Goal: Communication & Community: Answer question/provide support

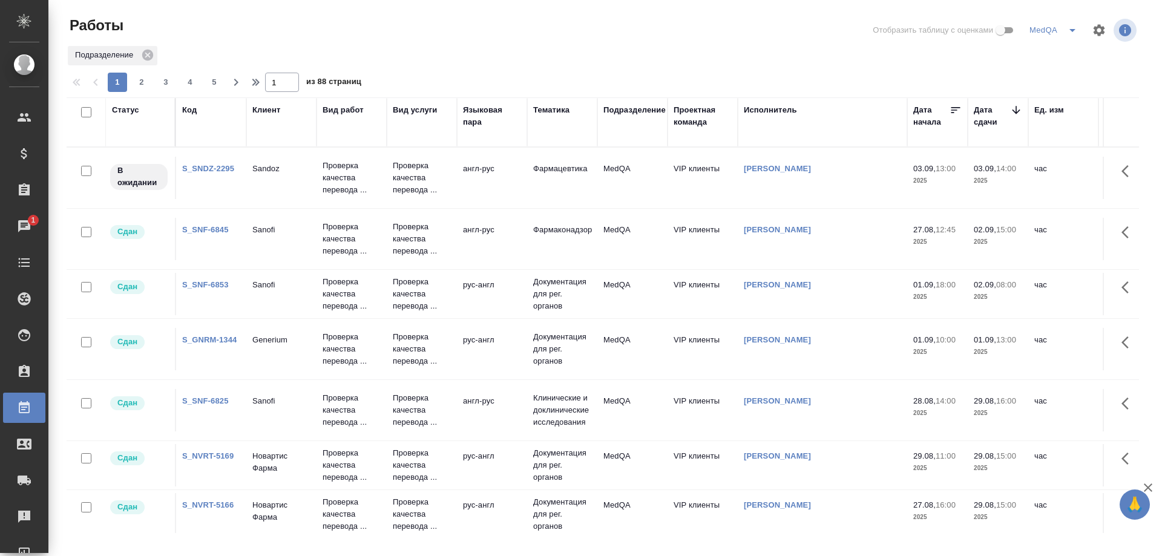
click at [209, 166] on link "S_SNDZ-2295" at bounding box center [208, 168] width 52 height 9
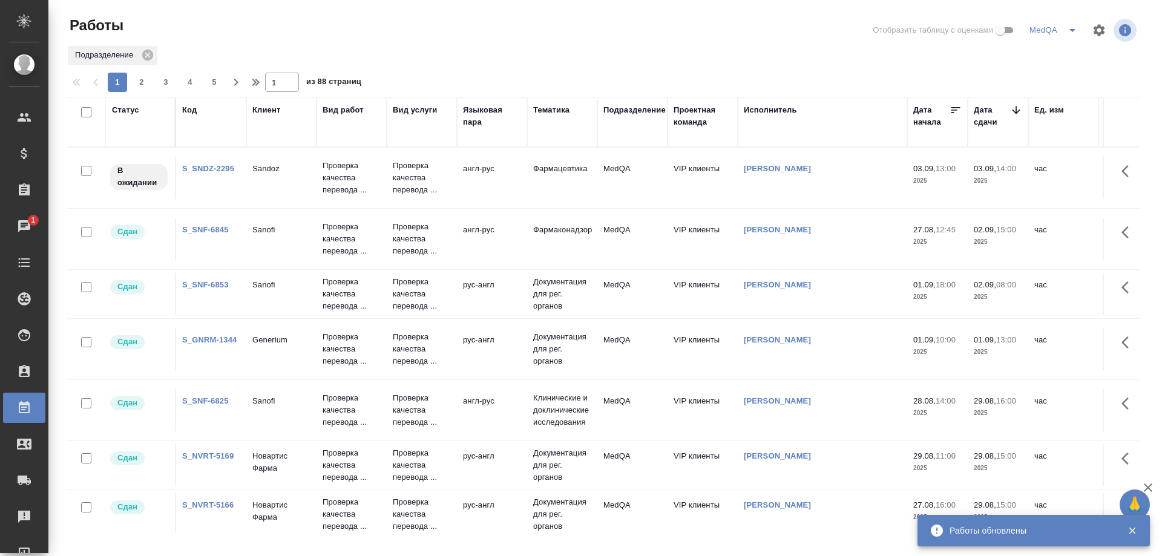
click at [196, 229] on link "S_SNF-6845" at bounding box center [205, 229] width 47 height 9
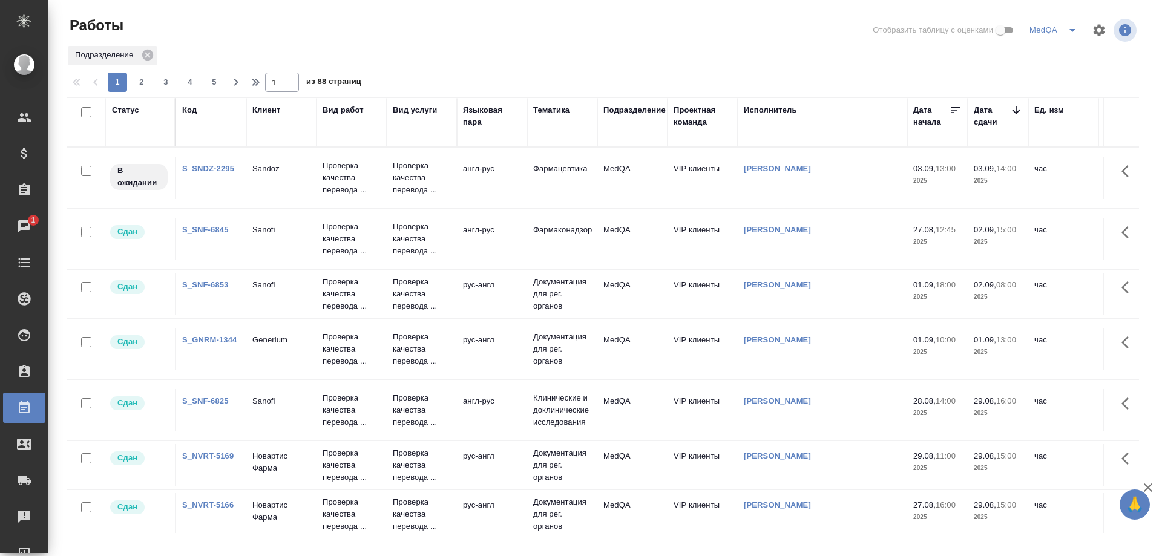
click at [198, 283] on link "S_SNF-6853" at bounding box center [205, 284] width 47 height 9
click at [207, 400] on link "S_SNF-6825" at bounding box center [205, 401] width 47 height 9
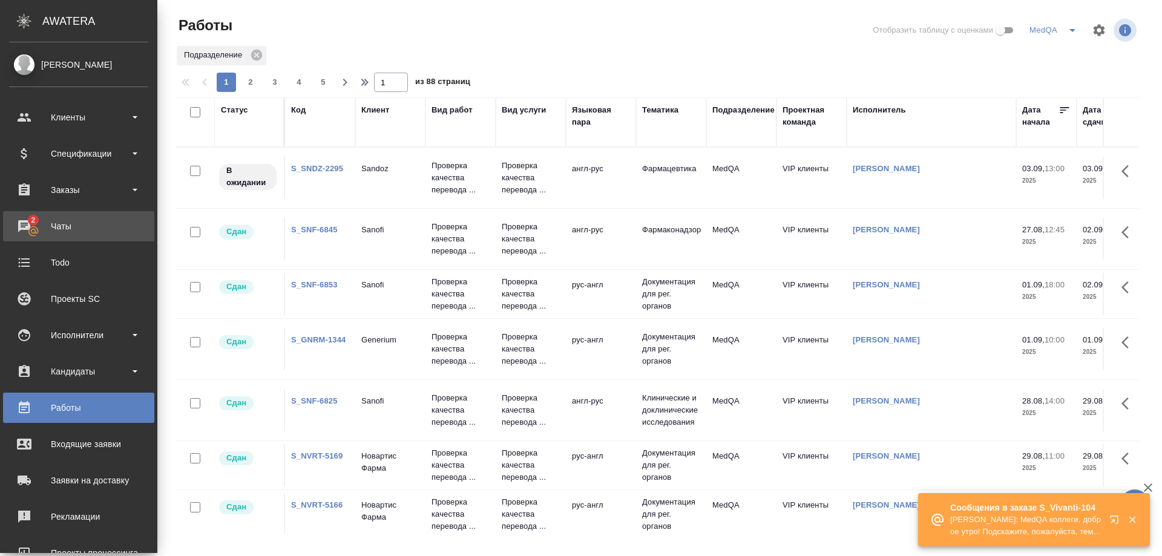
click at [58, 220] on div "Чаты" at bounding box center [78, 226] width 139 height 18
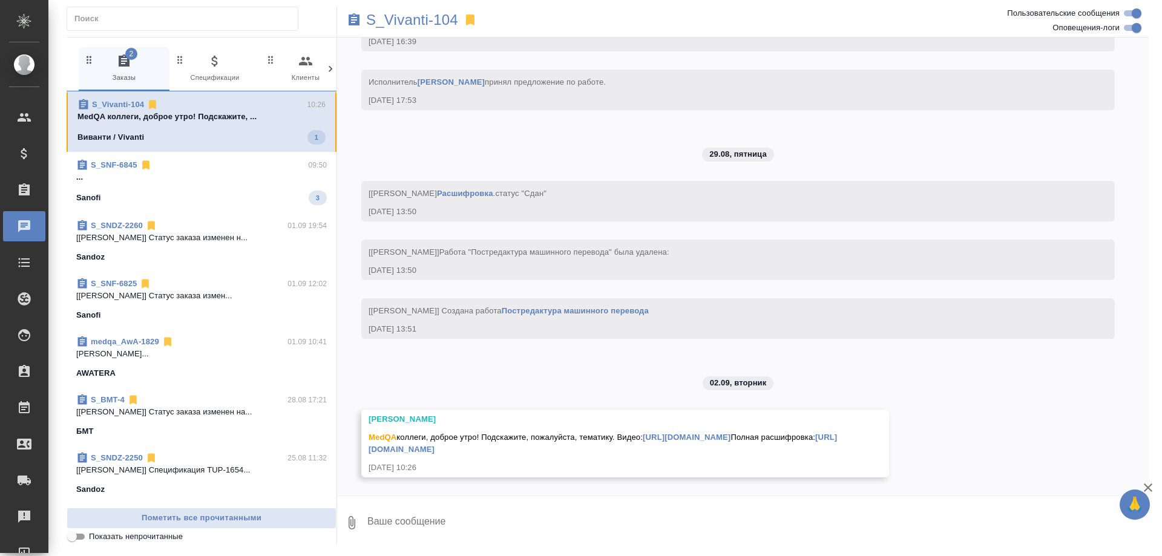
scroll to position [2187, 0]
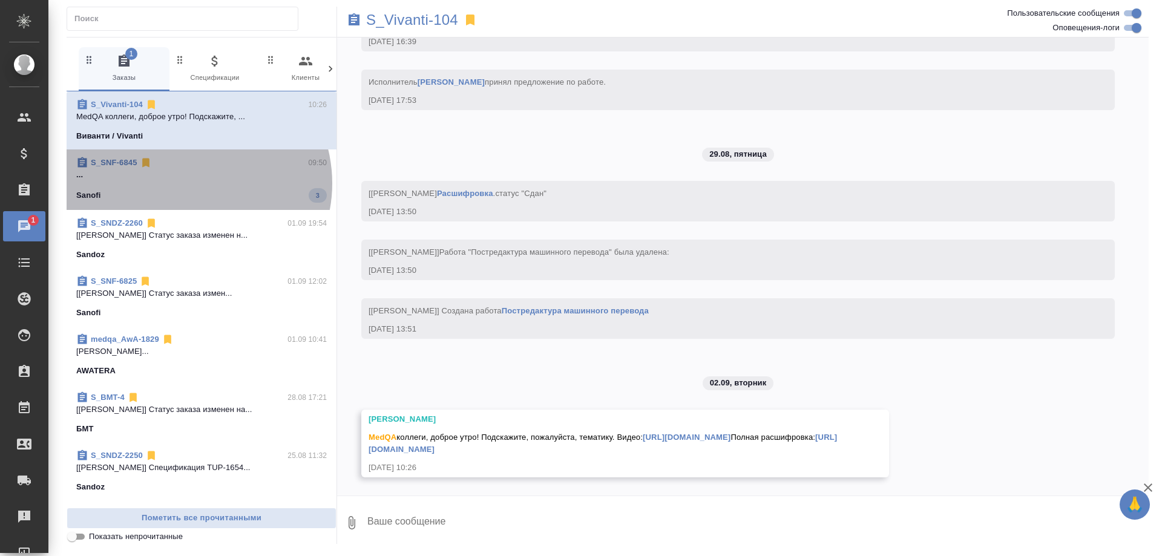
click at [189, 183] on span "S_SNF-6845 09:50 ... Sanofi 3" at bounding box center [201, 180] width 251 height 46
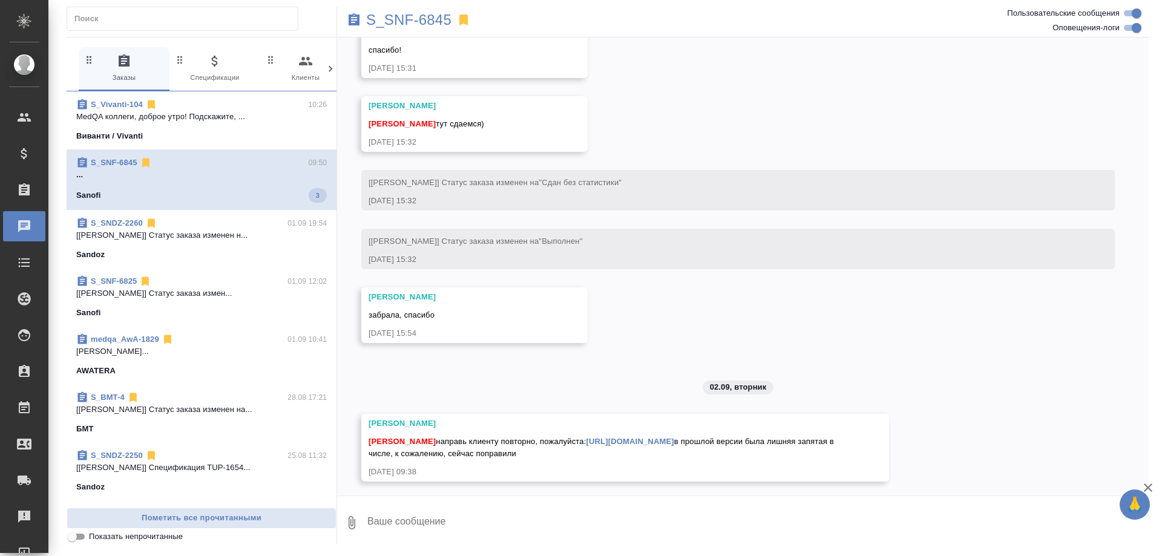
scroll to position [7901, 0]
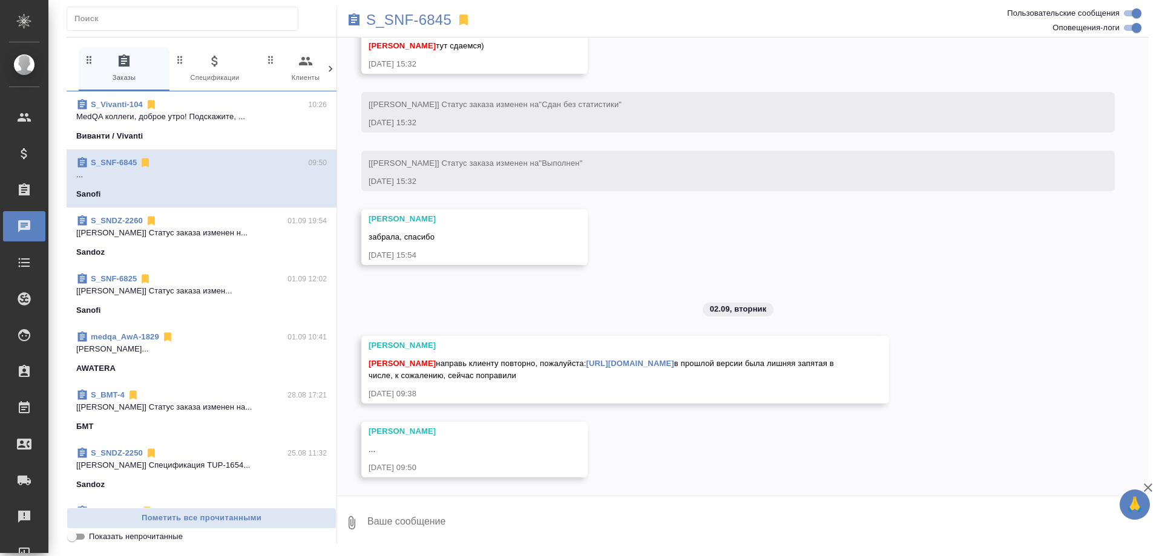
click at [173, 126] on span "S_Vivanti-104 10:26 MedQA коллеги, доброе утро! Подскажите, ... Виванти / Vivan…" at bounding box center [201, 121] width 251 height 44
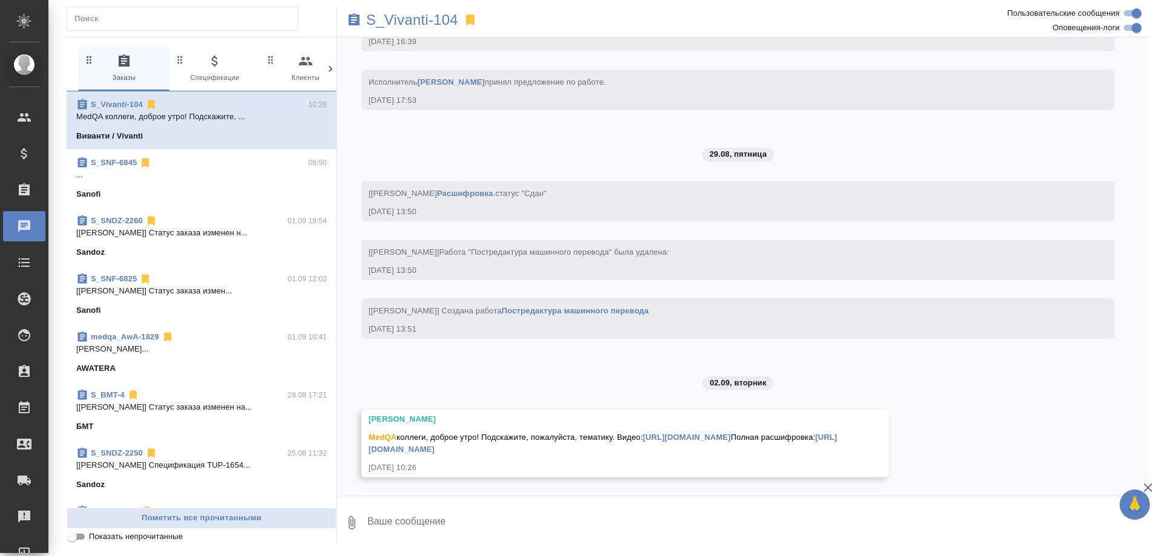
scroll to position [2187, 0]
click at [475, 449] on link "https://drive.awatera.com/s/f42WsE8ZiGErwTg" at bounding box center [603, 443] width 469 height 21
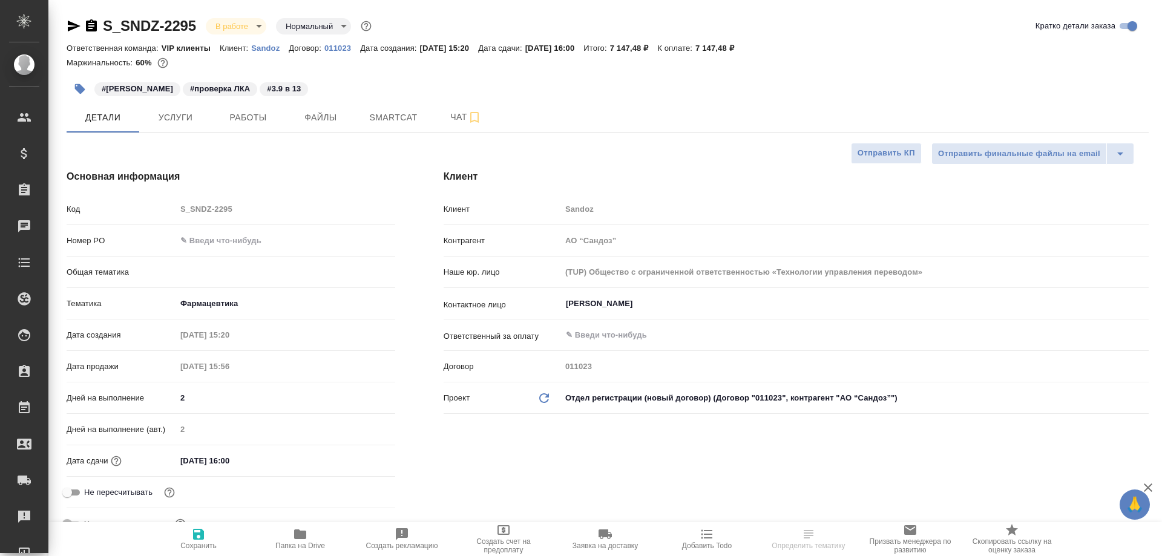
select select "RU"
type input "[PERSON_NAME]"
click at [184, 121] on span "Услуги" at bounding box center [176, 117] width 58 height 15
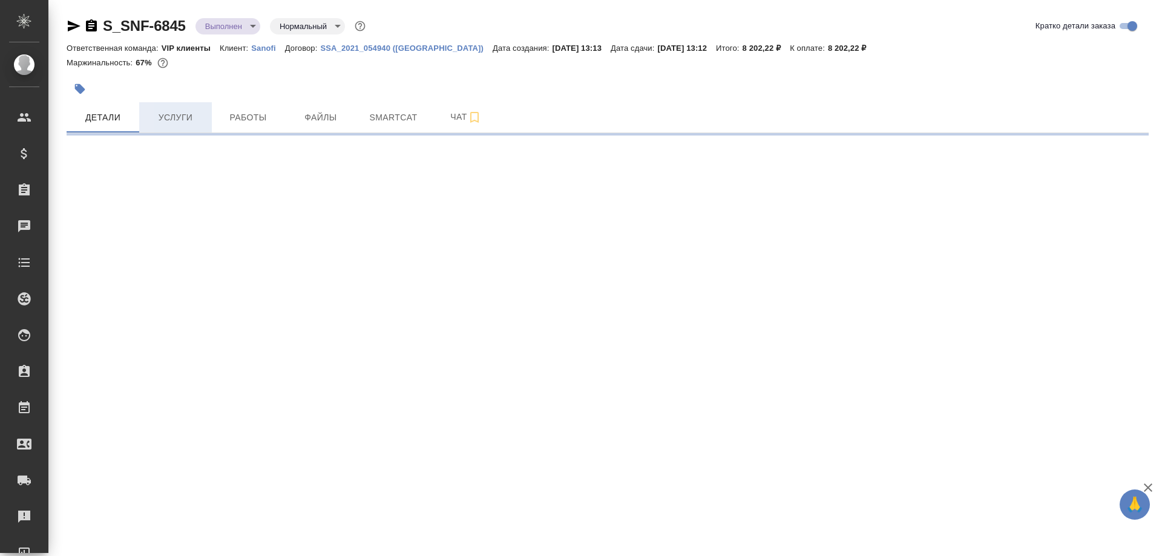
select select "RU"
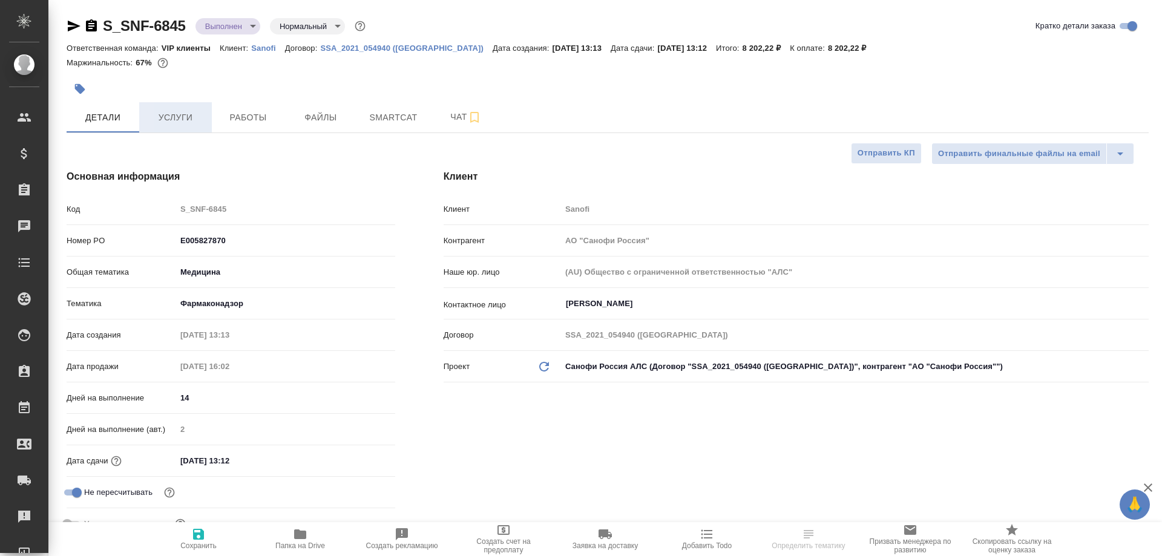
click at [186, 115] on span "Услуги" at bounding box center [176, 117] width 58 height 15
type textarea "x"
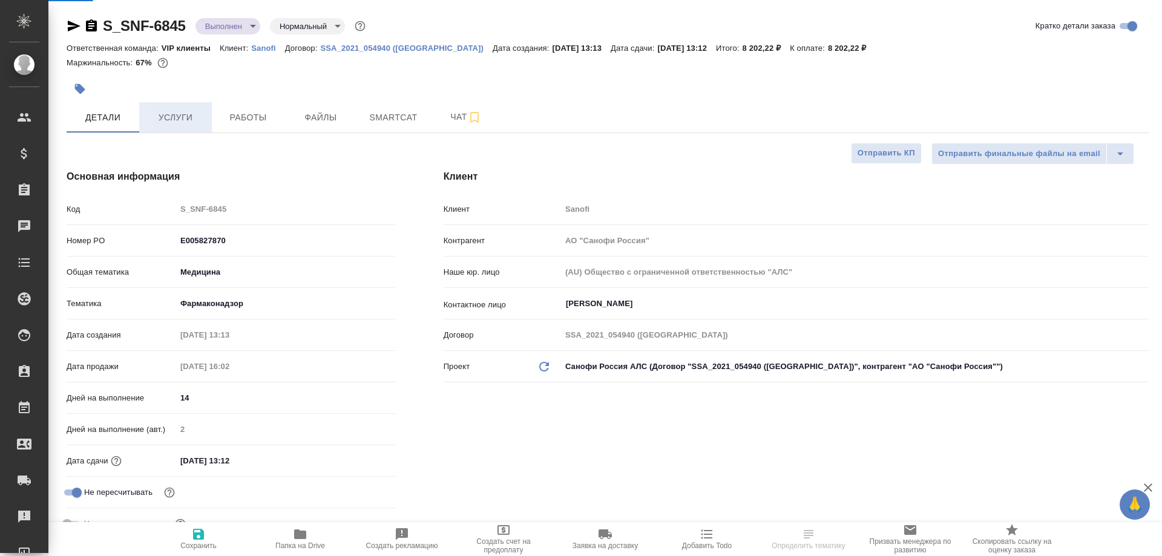
type textarea "x"
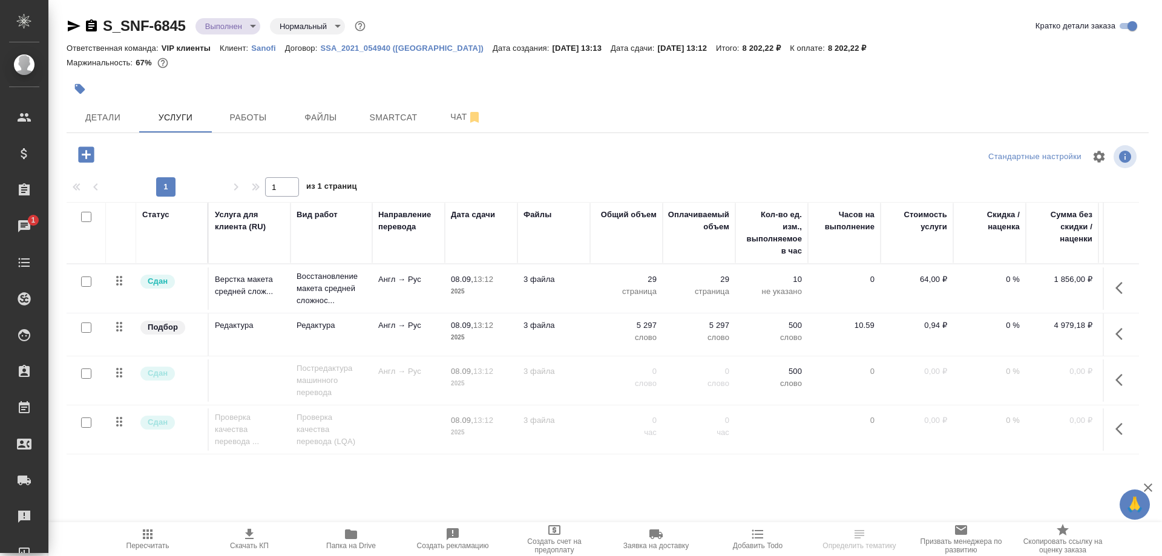
scroll to position [1, 0]
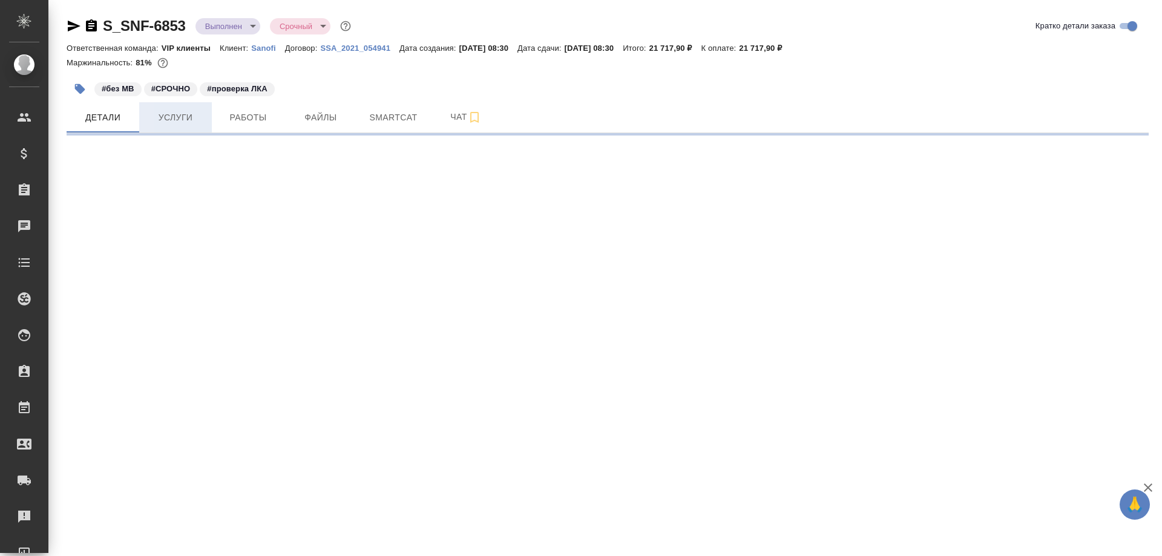
click at [178, 124] on span "Услуги" at bounding box center [176, 117] width 58 height 15
select select "RU"
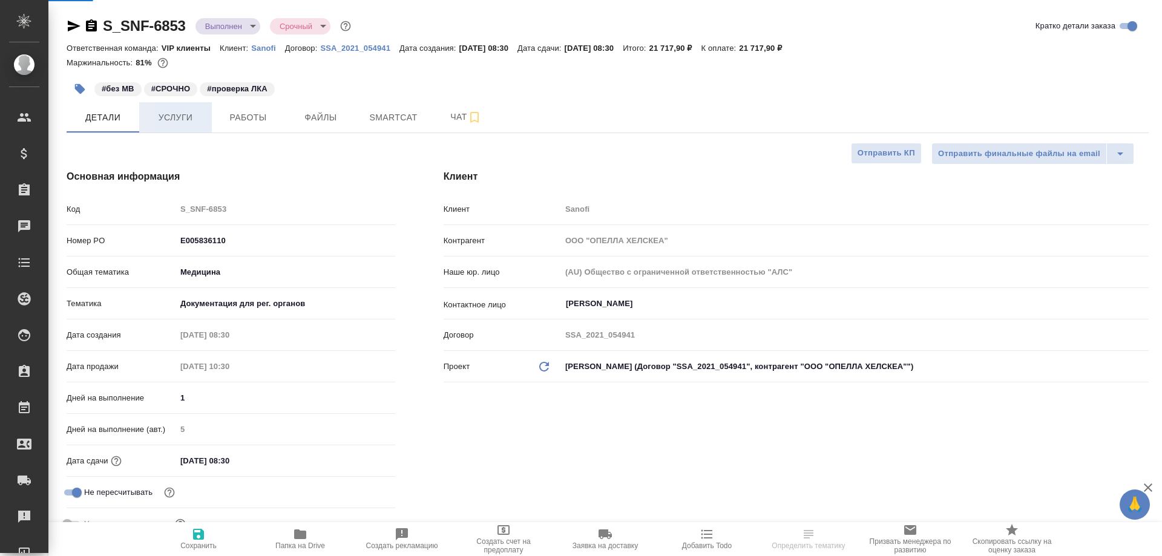
type textarea "x"
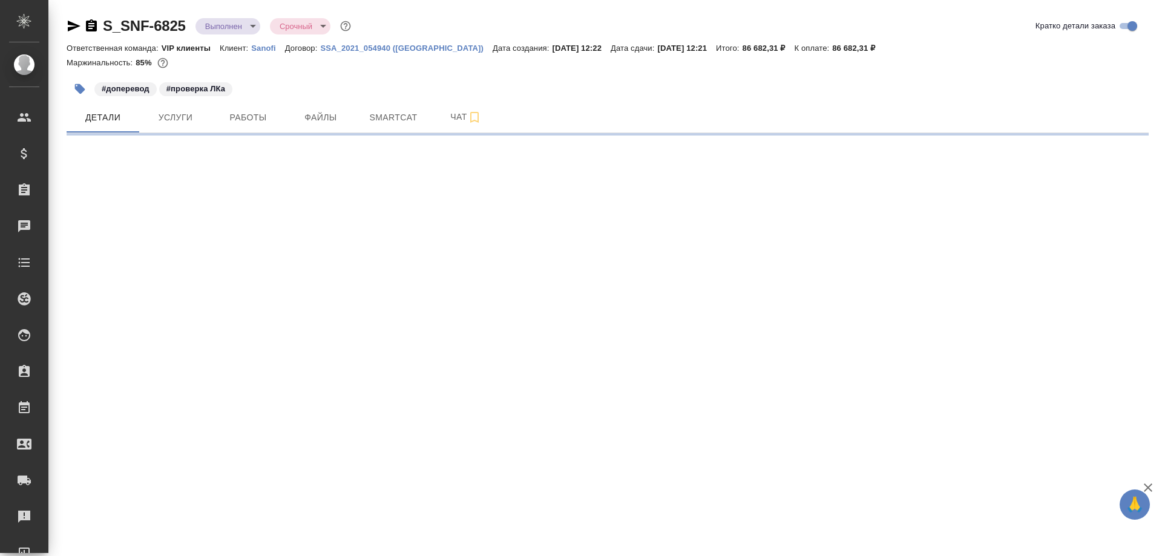
select select "RU"
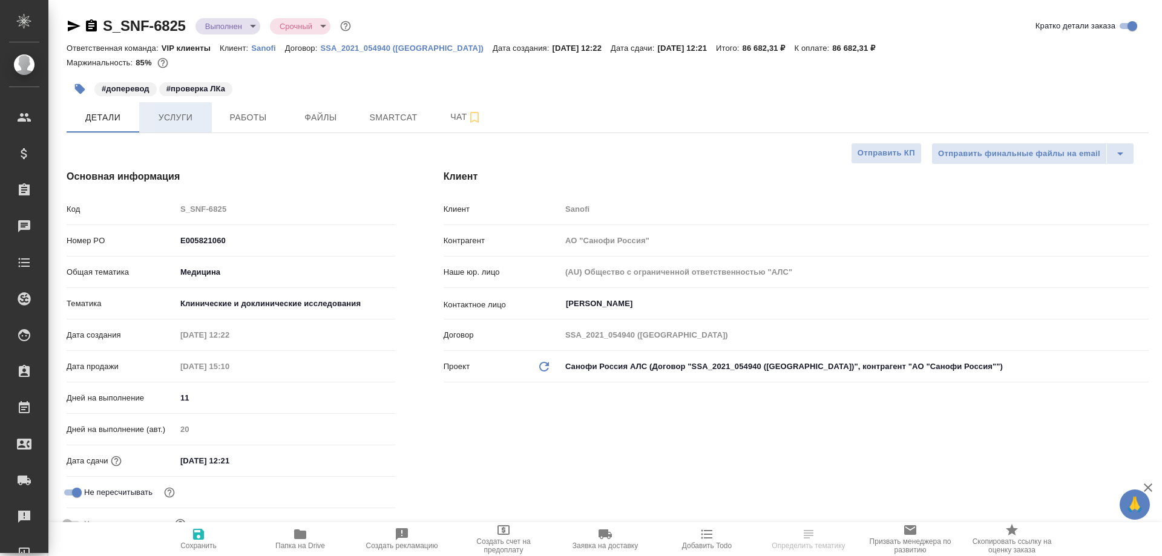
type textarea "x"
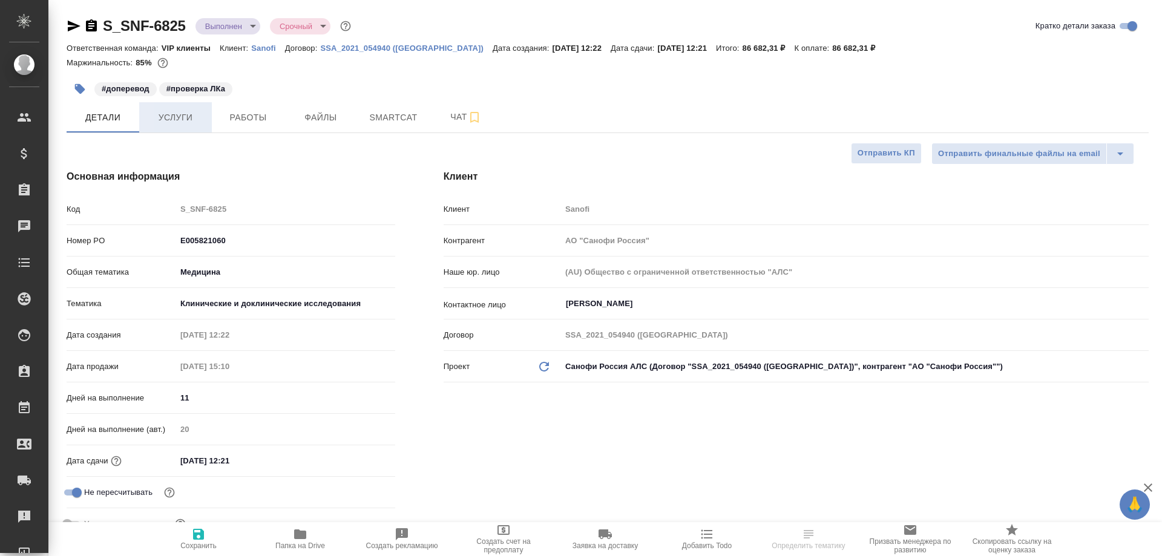
type textarea "x"
click at [193, 114] on span "Услуги" at bounding box center [176, 117] width 58 height 15
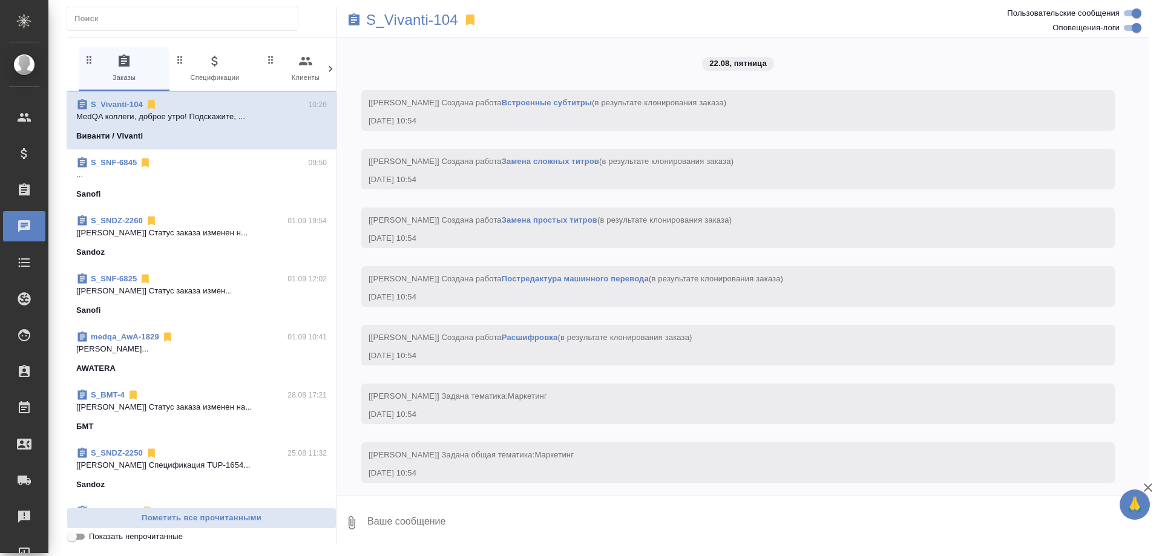
scroll to position [2187, 0]
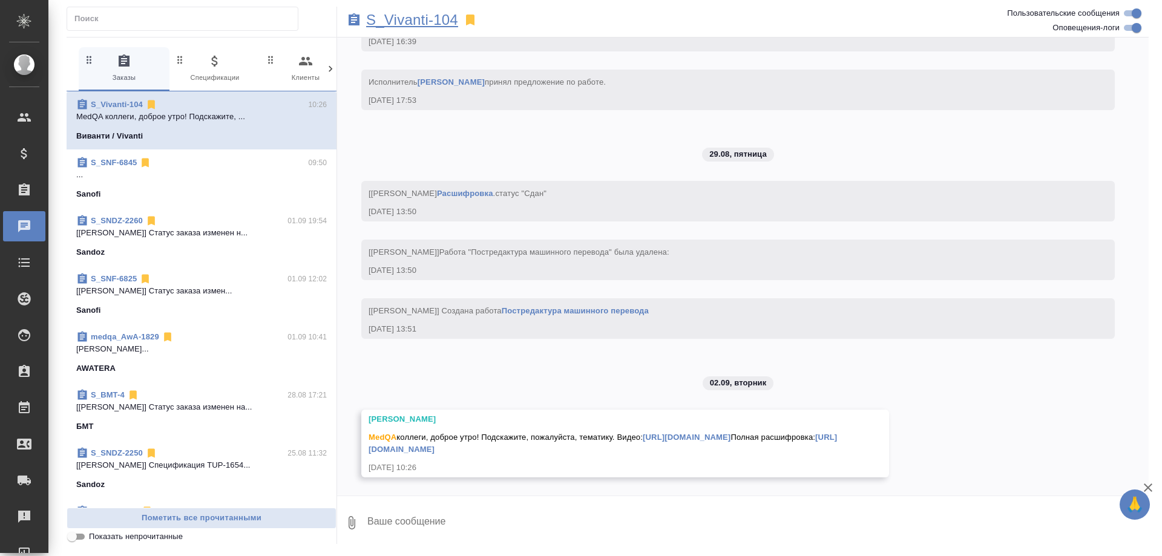
click at [402, 22] on p "S_Vivanti-104" at bounding box center [412, 20] width 92 height 12
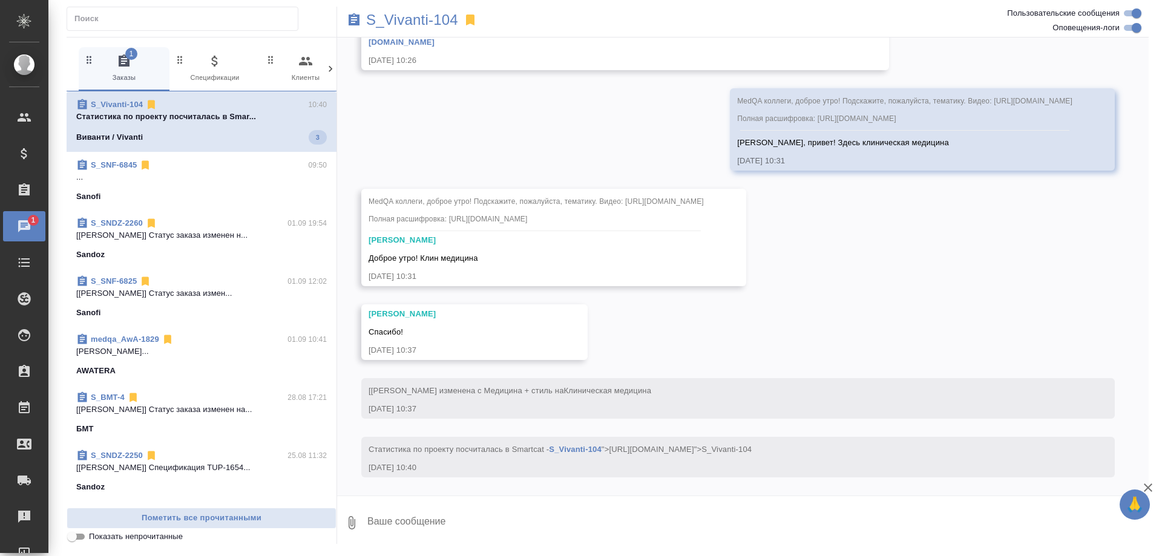
scroll to position [2594, 0]
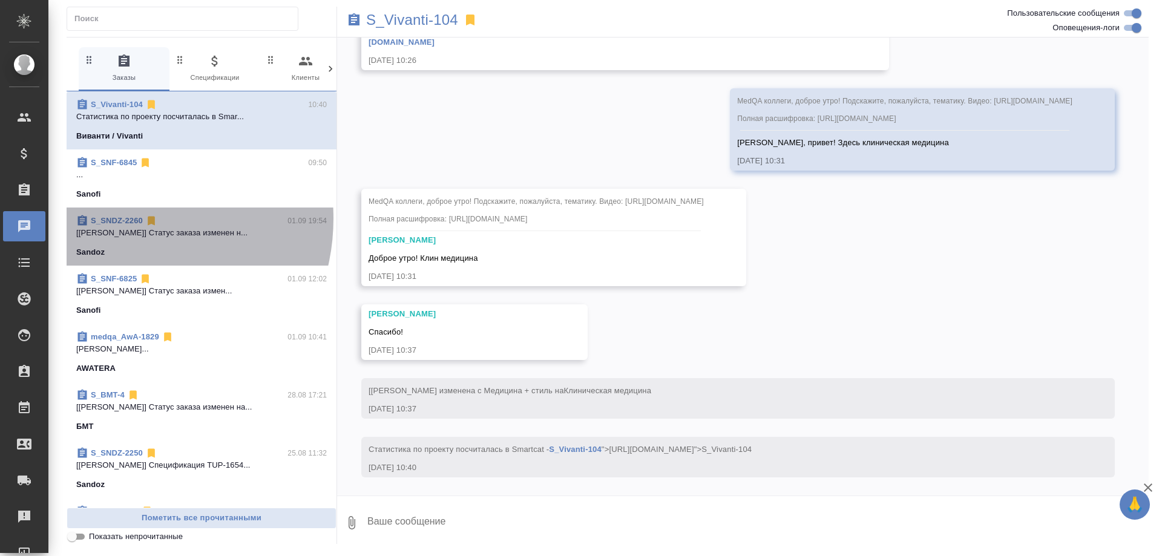
click at [119, 219] on link "S_SNDZ-2260" at bounding box center [117, 220] width 52 height 9
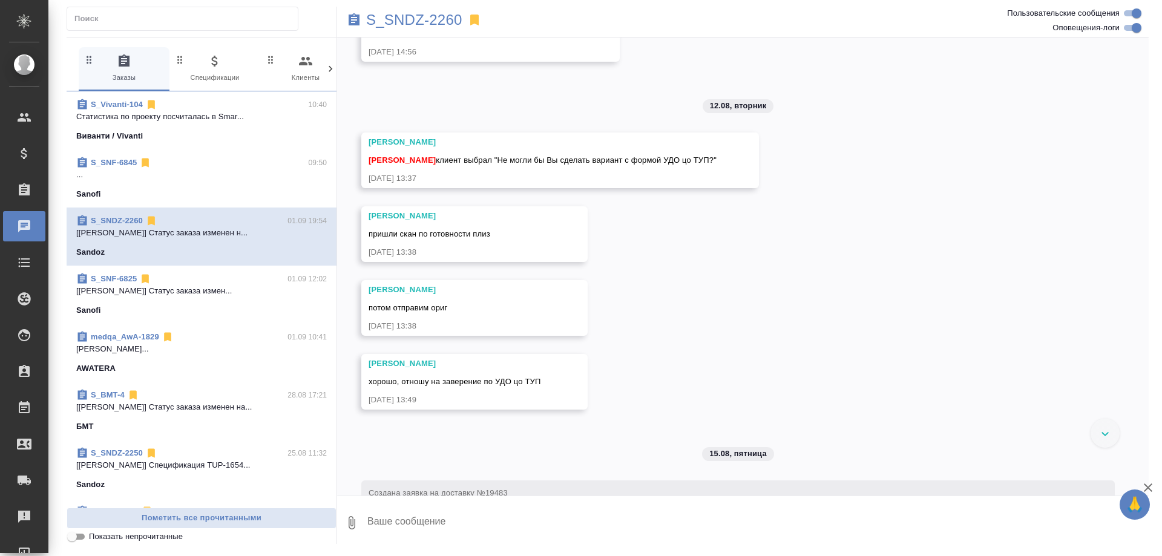
scroll to position [13420, 0]
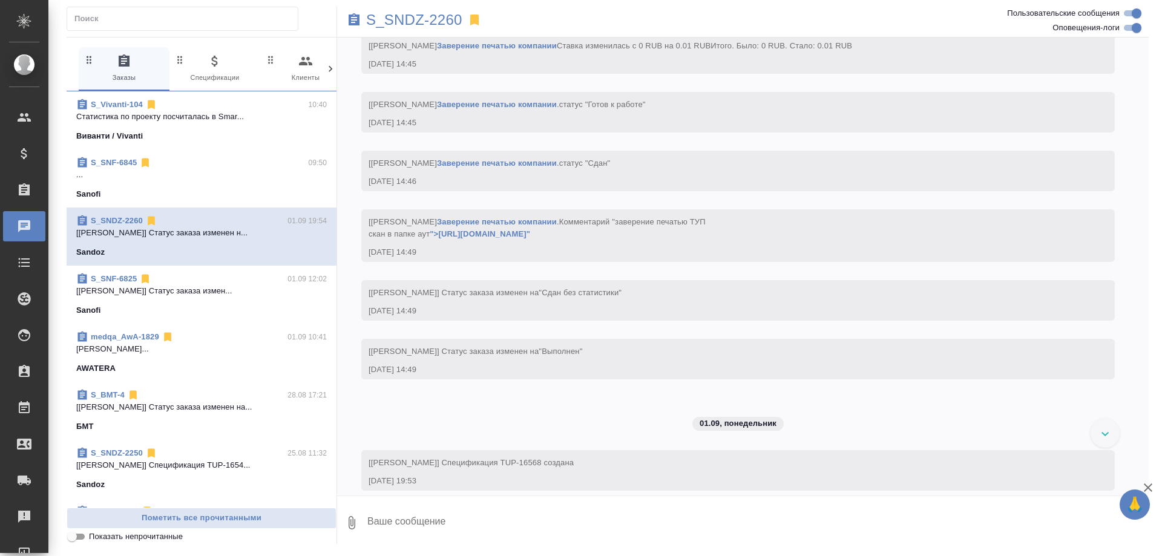
click at [113, 278] on link "S_SNF-6825" at bounding box center [114, 278] width 46 height 9
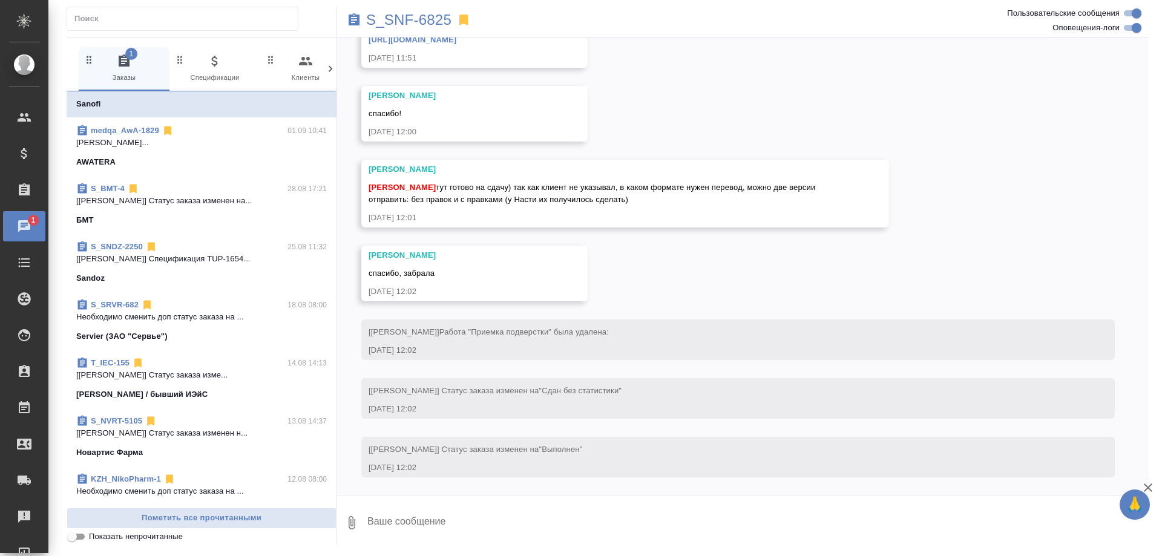
scroll to position [242, 0]
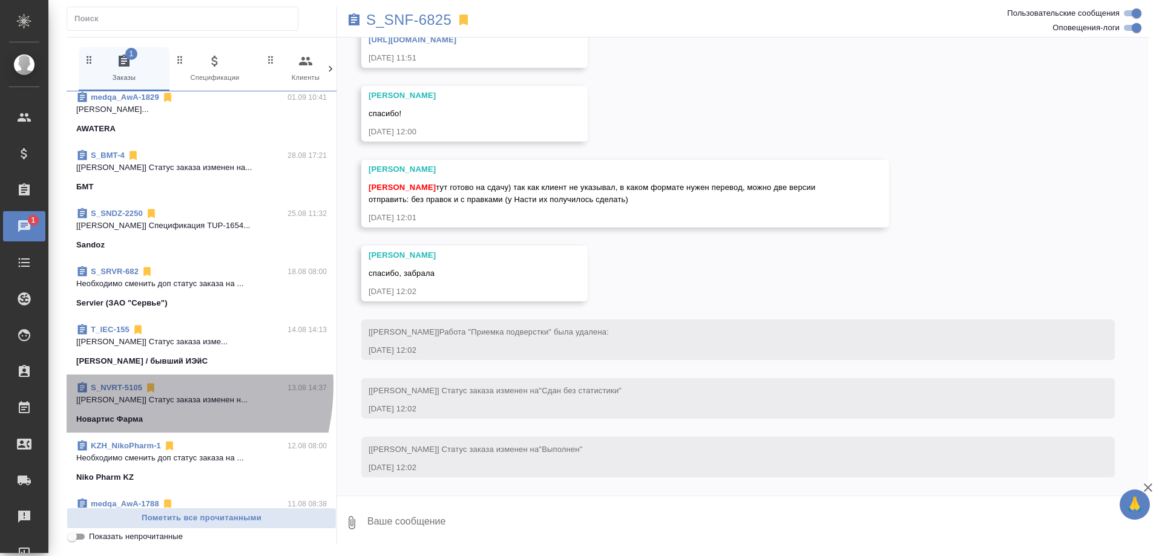
click at [116, 386] on link "S_NVRT-5105" at bounding box center [116, 387] width 51 height 9
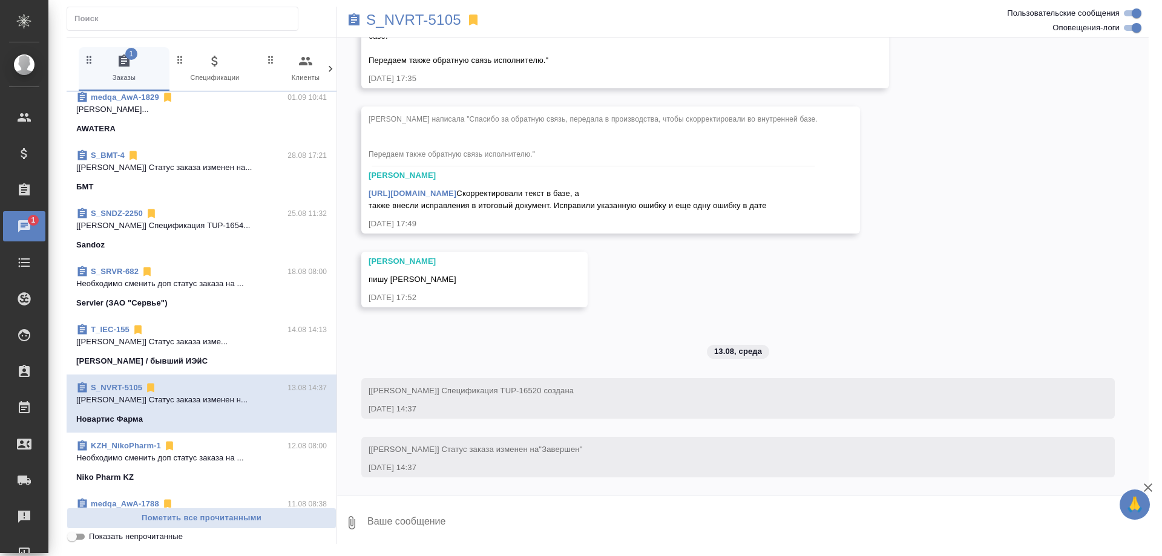
scroll to position [0, 0]
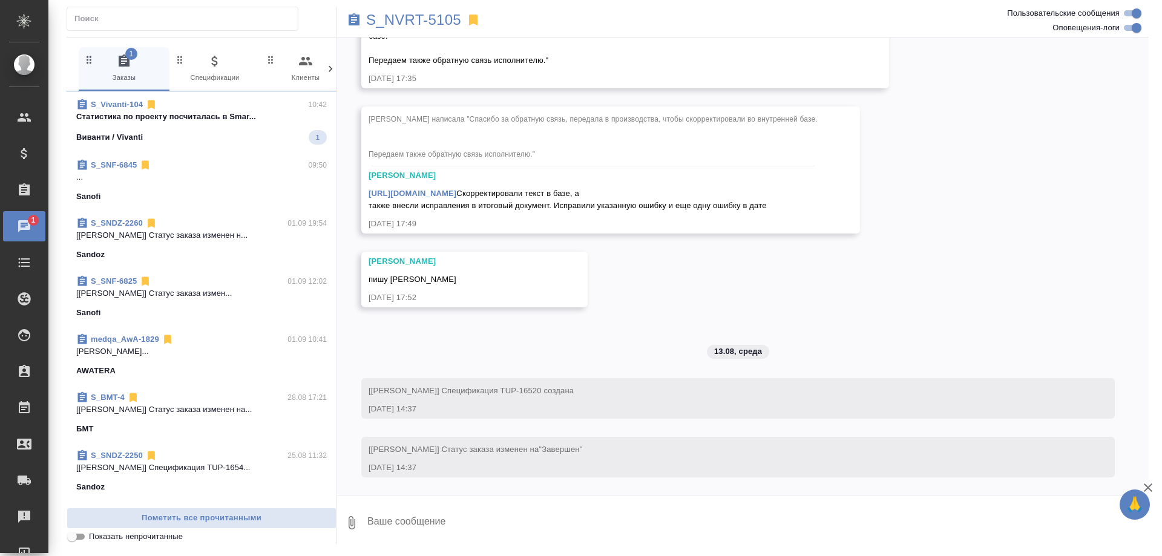
click at [175, 110] on div "S_Vivanti-104 10:42" at bounding box center [201, 105] width 251 height 12
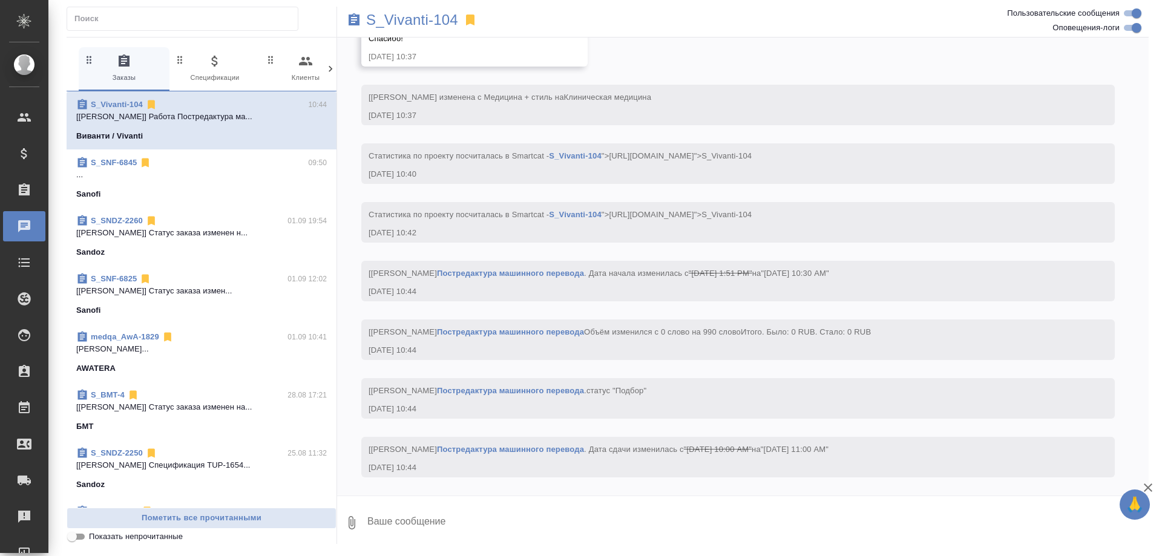
scroll to position [2900, 0]
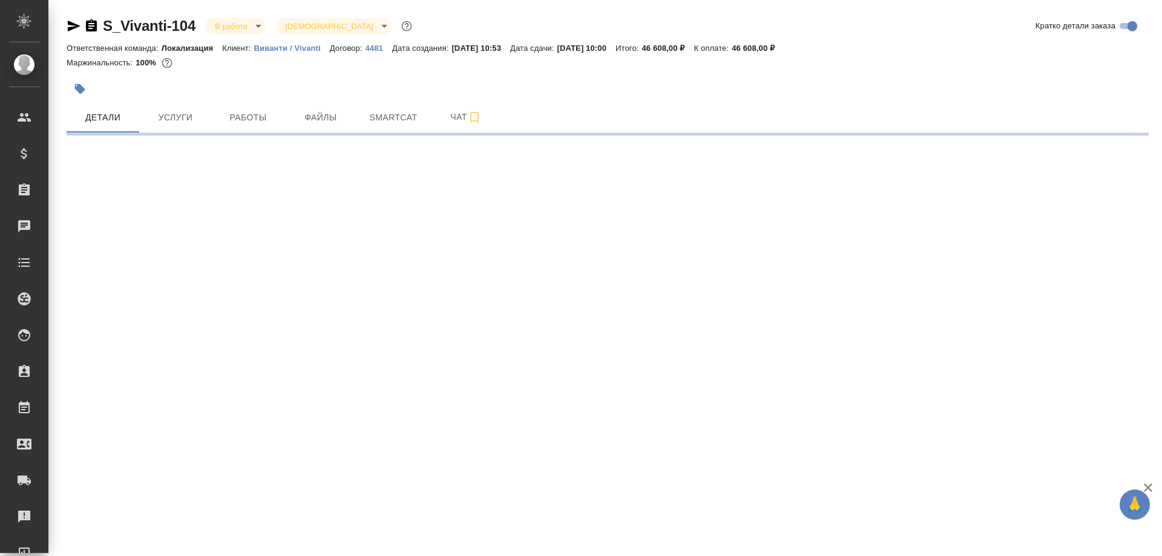
select select "RU"
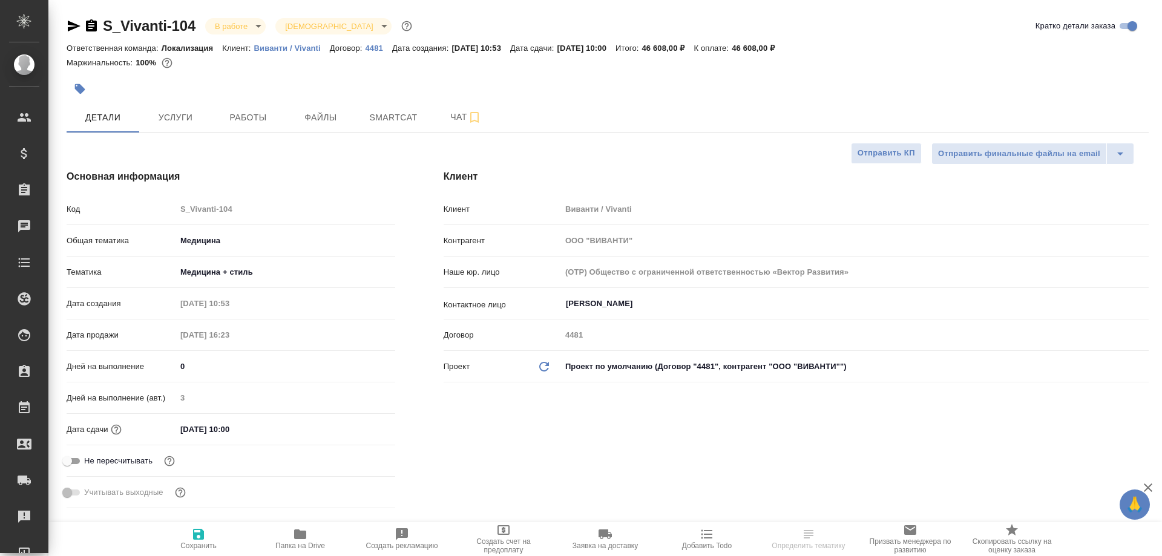
type textarea "x"
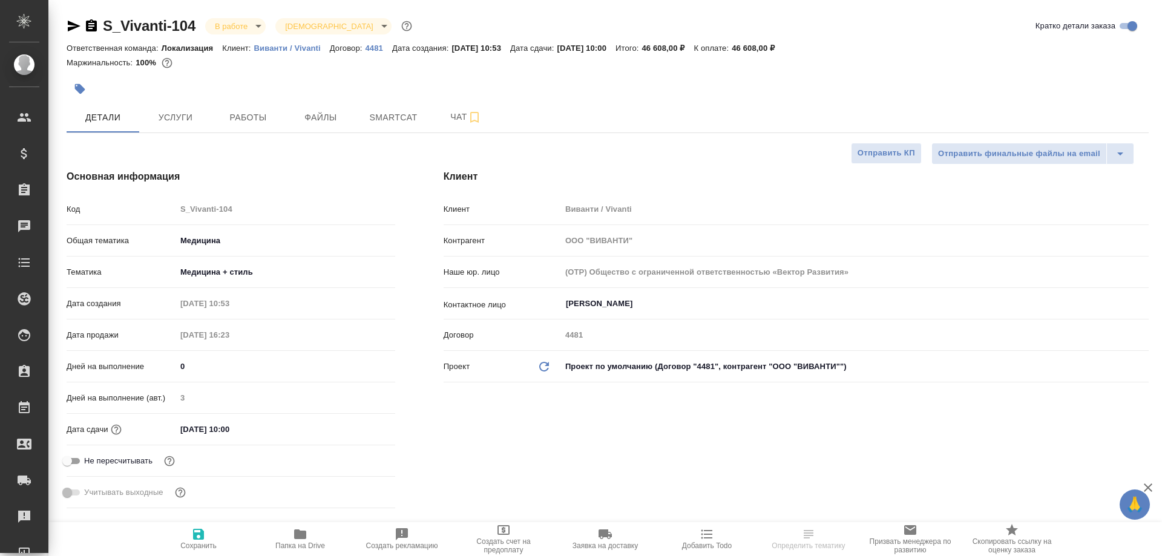
type textarea "x"
click at [275, 269] on body "🙏 .cls-1 fill:#fff; AWATERA Solovyova Elena Клиенты Спецификации Заказы Чаты To…" at bounding box center [581, 278] width 1162 height 556
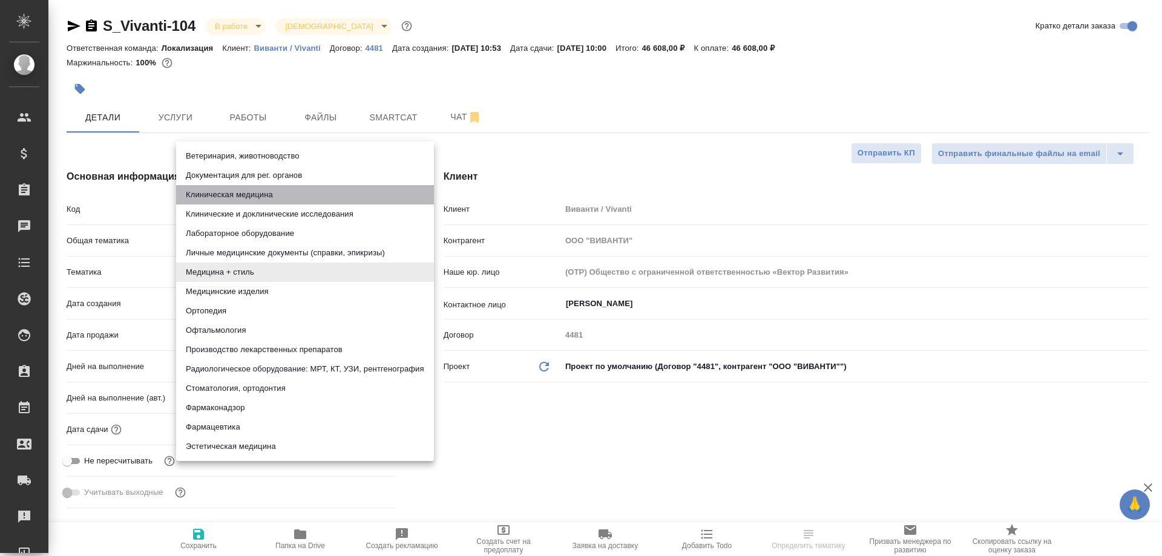
click at [275, 195] on li "Клиническая медицина" at bounding box center [305, 194] width 258 height 19
type input "6012b22f65f4b37c408fd6e5"
type textarea "x"
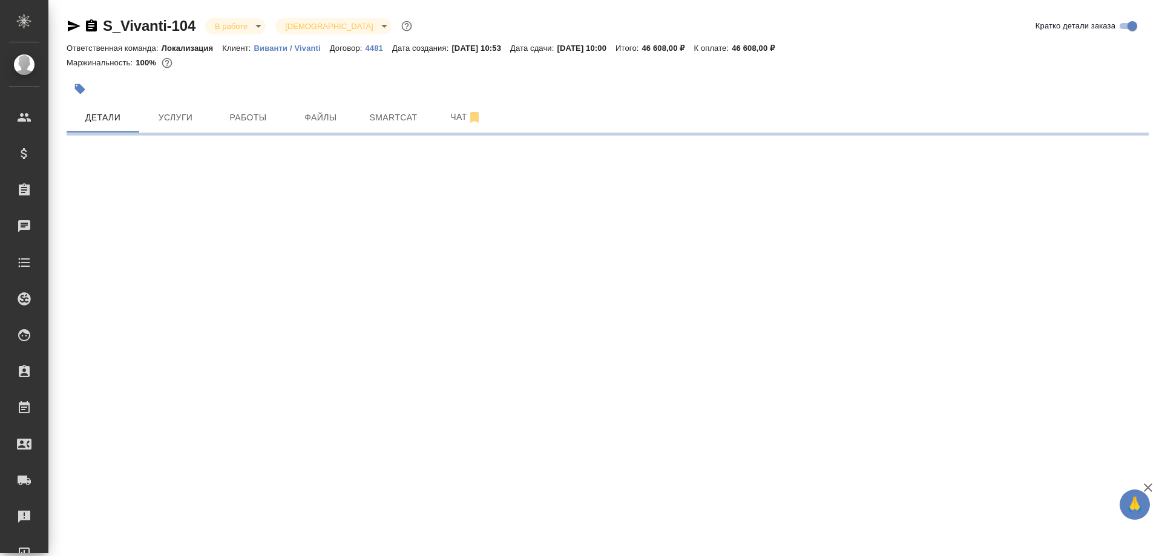
select select "RU"
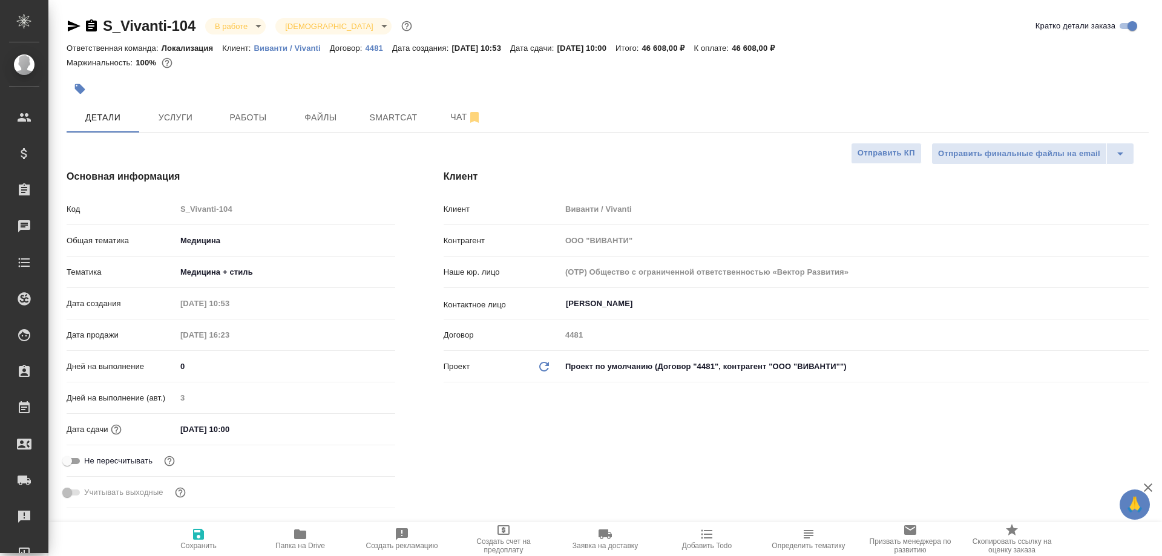
type textarea "x"
click at [449, 118] on span "Чат" at bounding box center [466, 117] width 58 height 15
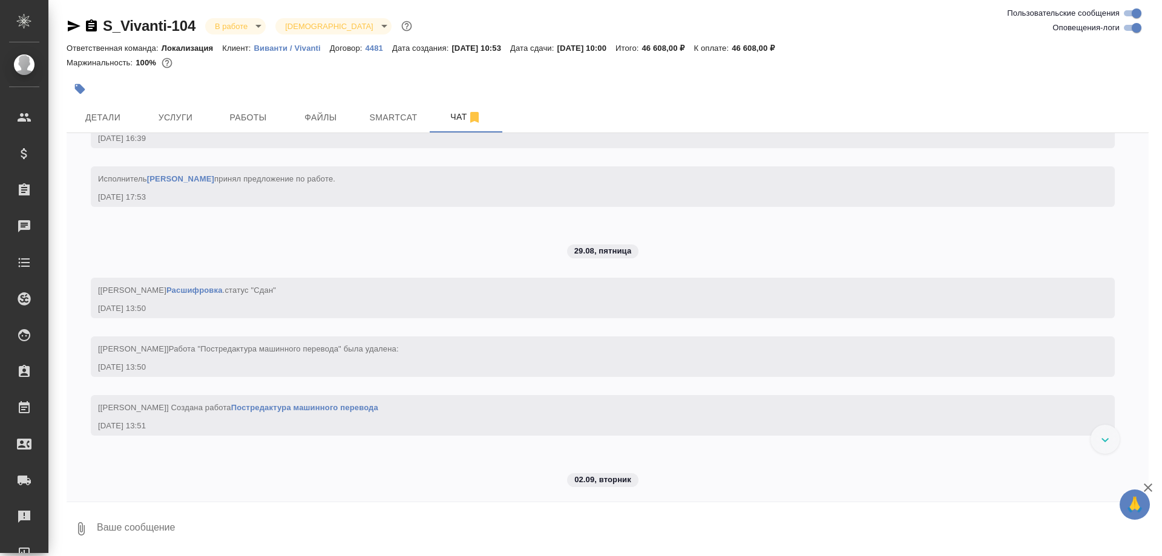
scroll to position [2264, 0]
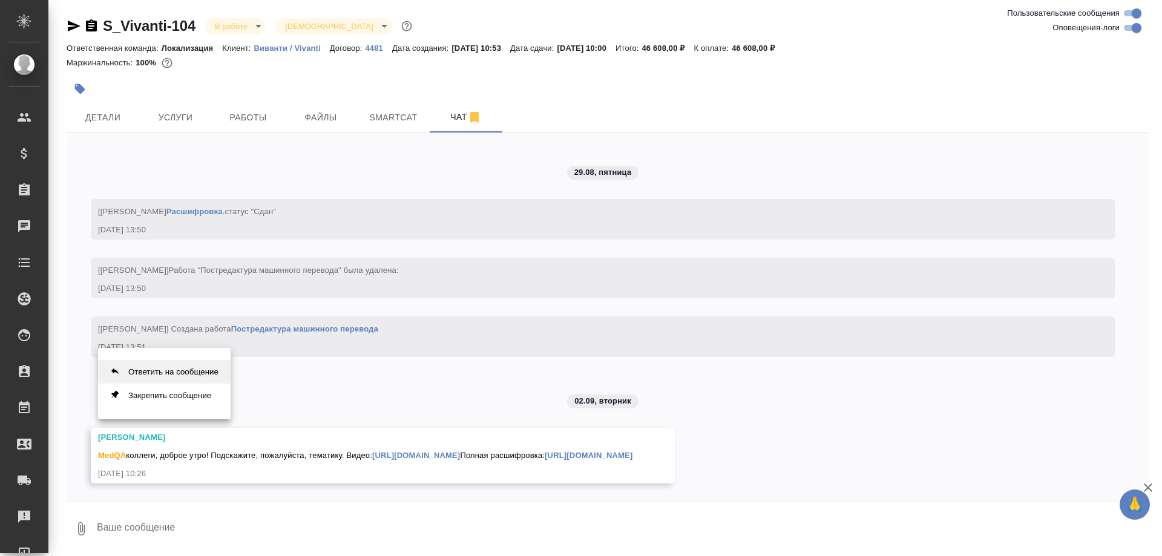
click at [183, 366] on button "Ответить на сообщение" at bounding box center [164, 372] width 133 height 24
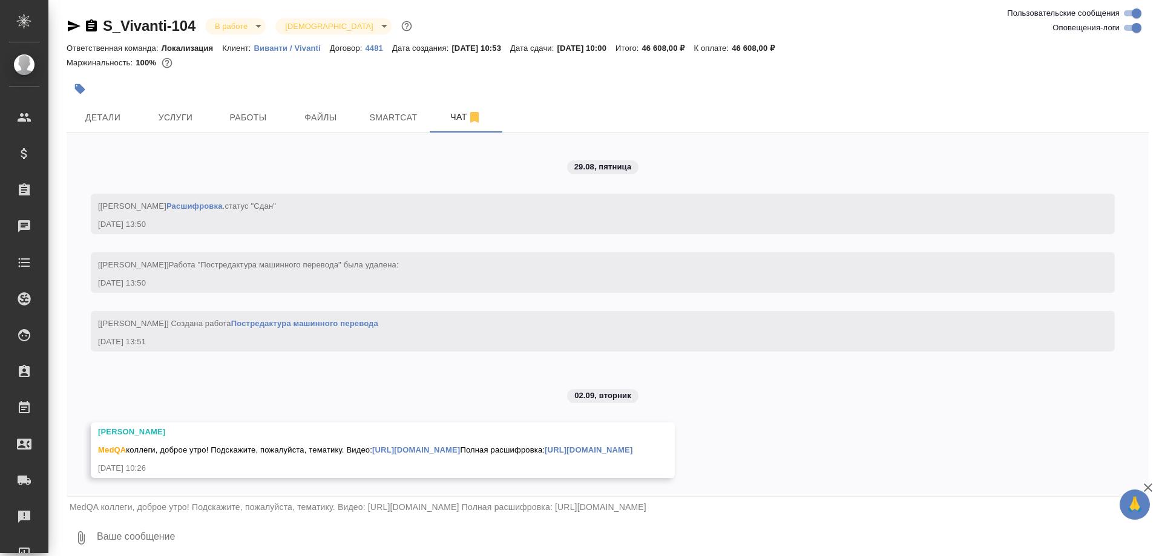
click at [119, 539] on textarea at bounding box center [622, 538] width 1053 height 41
type textarea "Марк, привет! Здесь клиническая медицина"
click at [460, 446] on link "https://drive.awatera.com/s/ASbd3ZzaAHgJkBe" at bounding box center [416, 450] width 88 height 9
click at [1143, 532] on icon "submit" at bounding box center [1139, 537] width 13 height 11
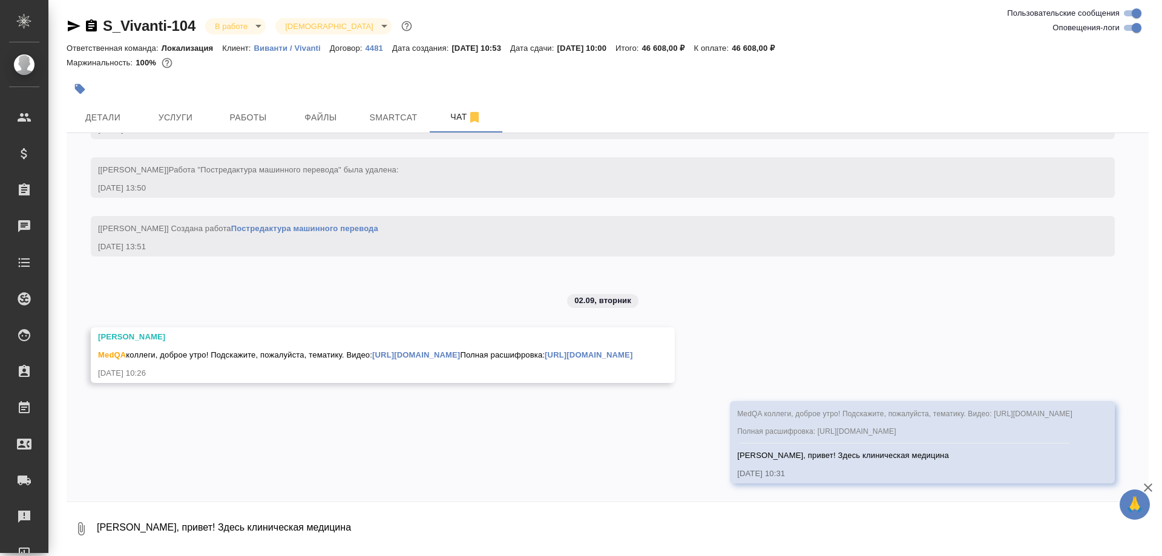
scroll to position [2365, 0]
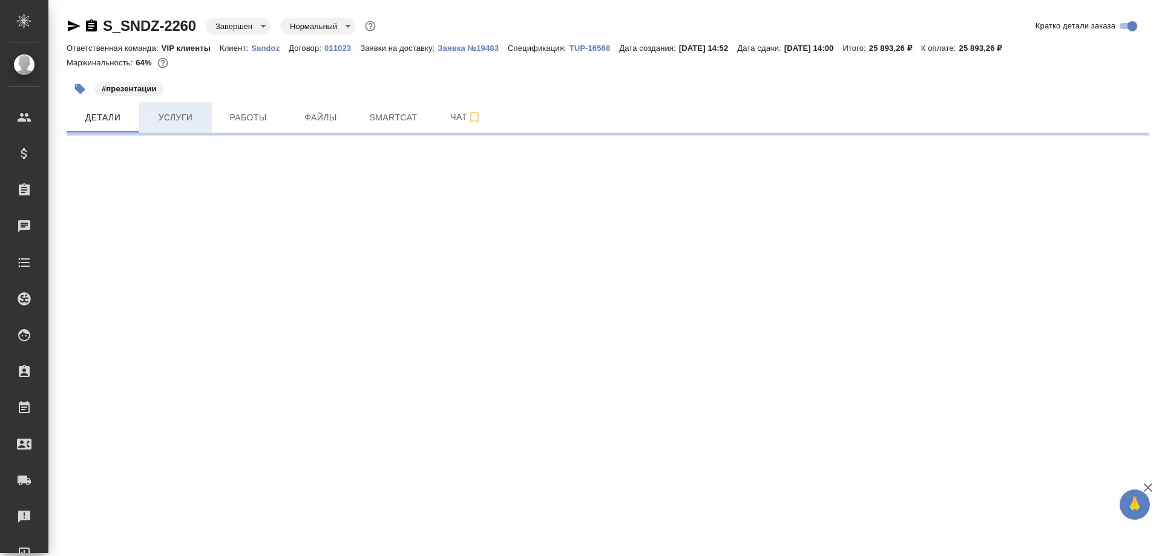
select select "RU"
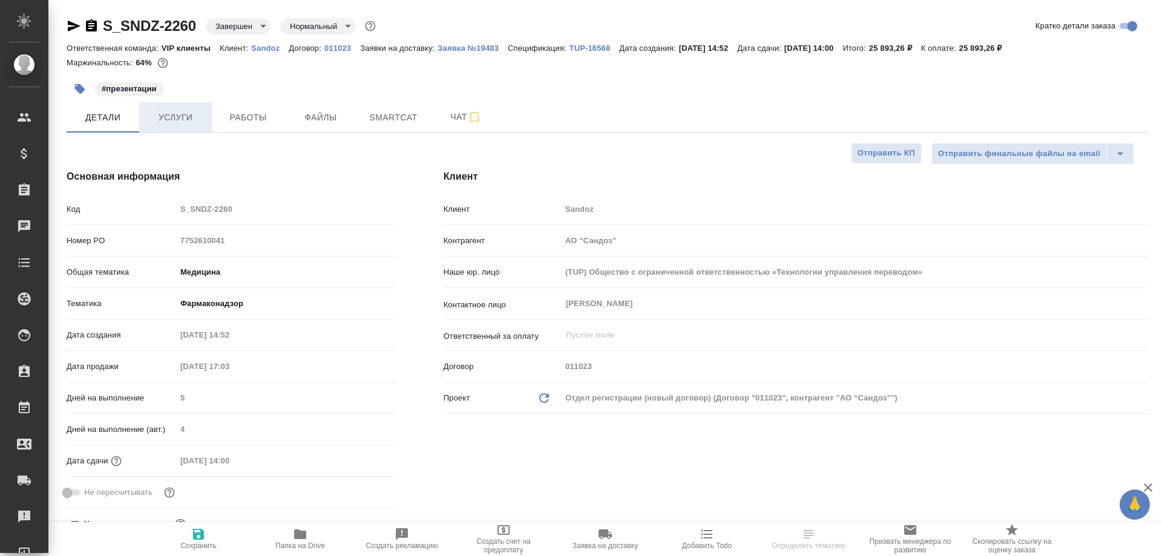
type textarea "x"
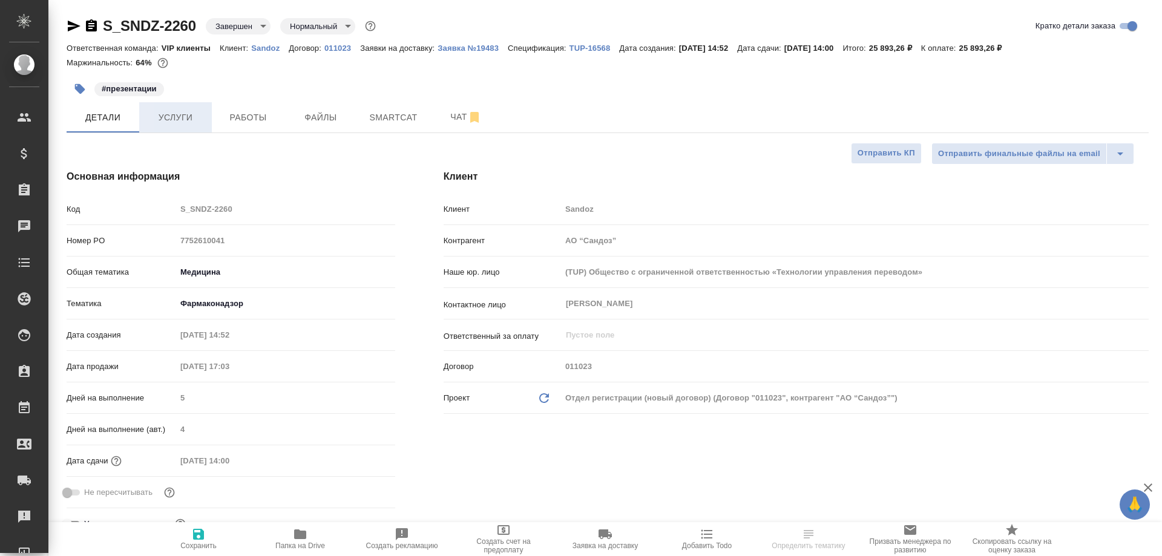
type textarea "x"
click at [183, 123] on span "Услуги" at bounding box center [176, 117] width 58 height 15
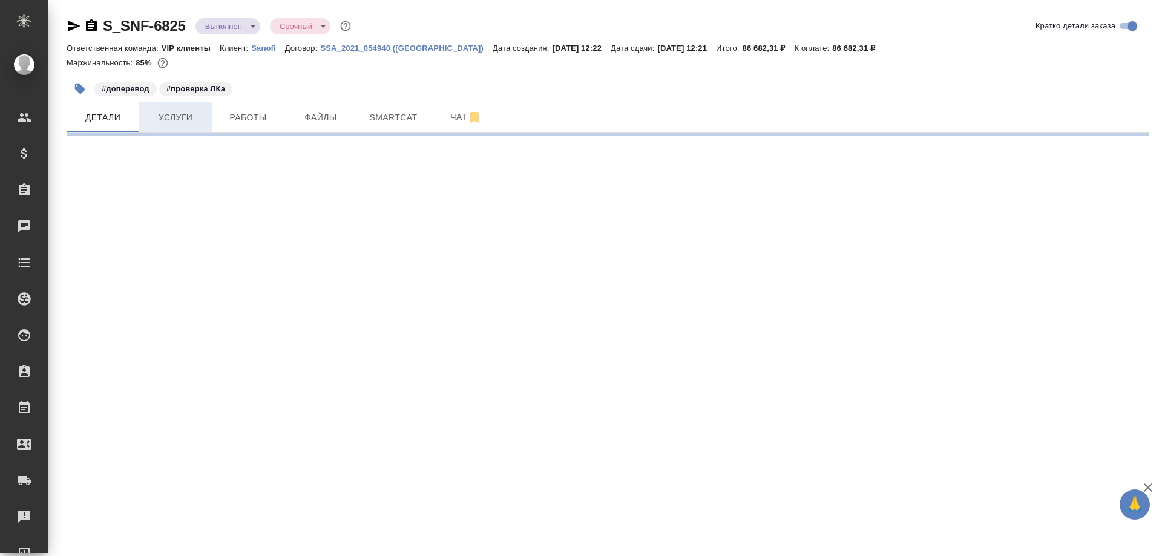
select select "RU"
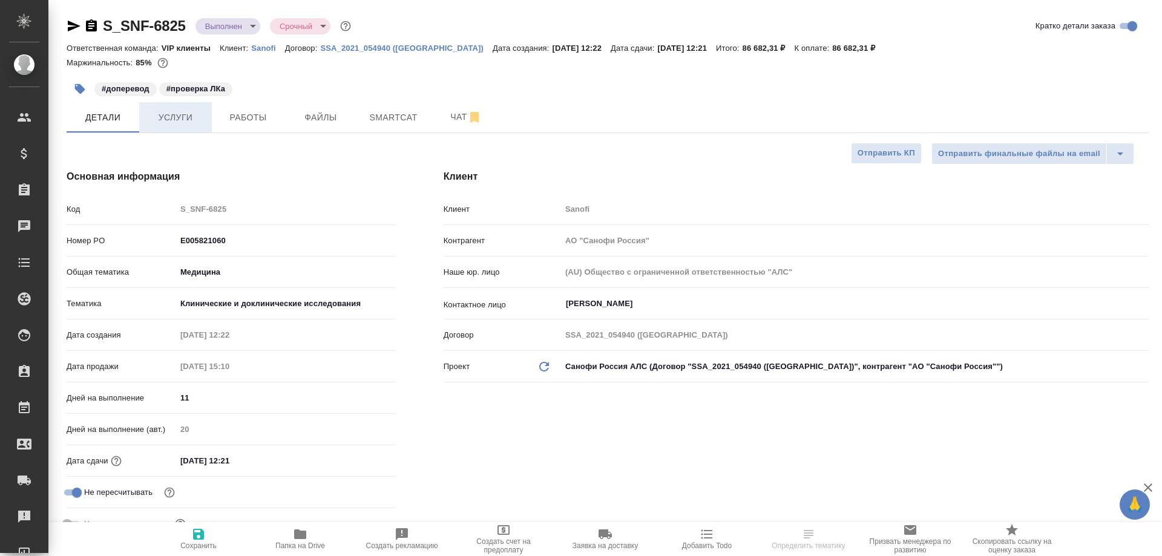
click at [185, 114] on span "Услуги" at bounding box center [176, 117] width 58 height 15
type textarea "x"
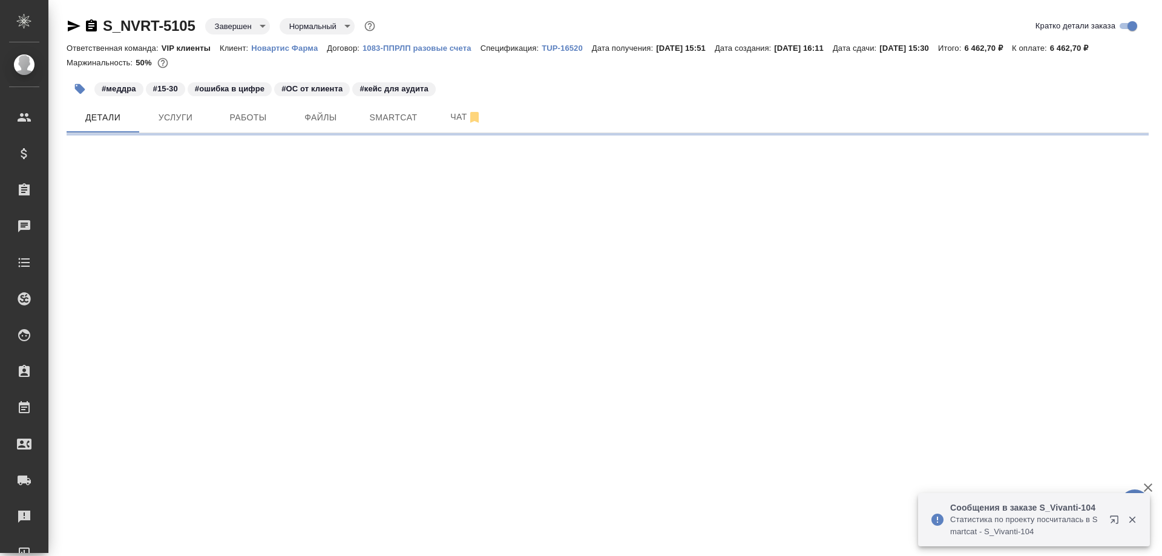
select select "RU"
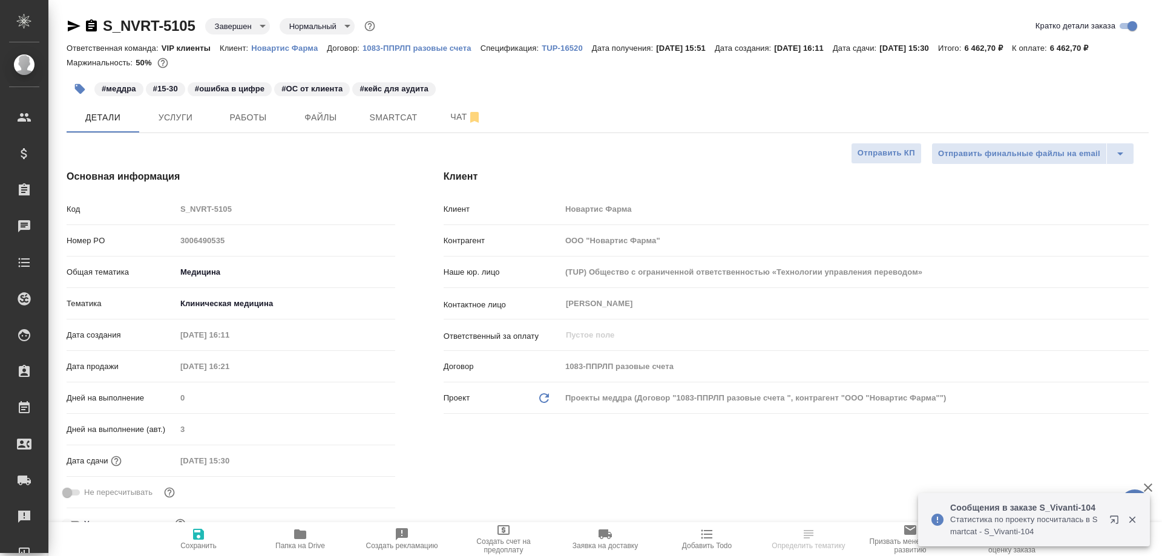
type textarea "x"
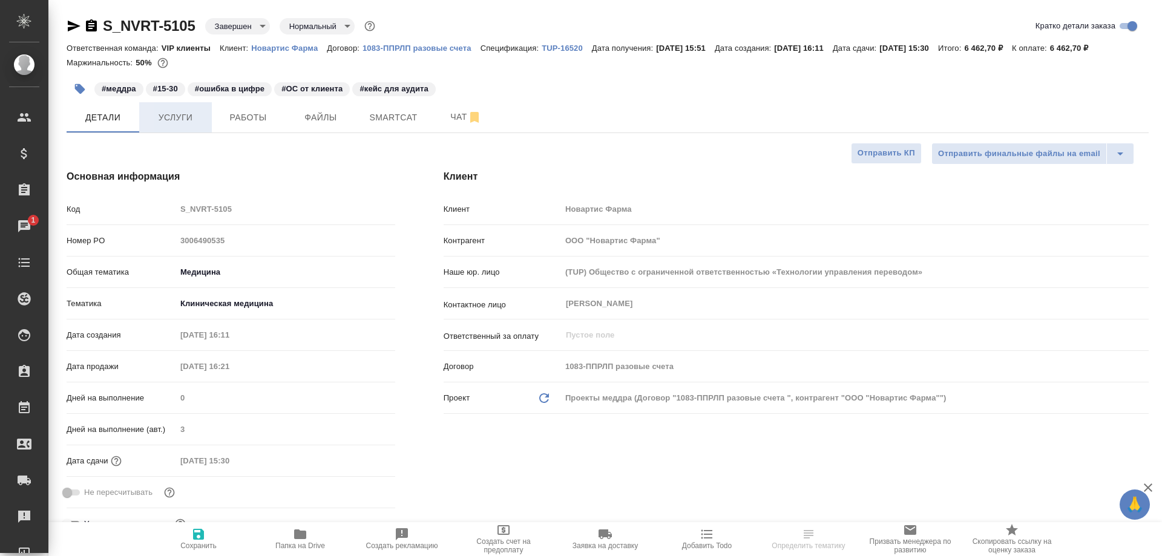
click at [191, 123] on span "Услуги" at bounding box center [176, 117] width 58 height 15
